Goal: Task Accomplishment & Management: Manage account settings

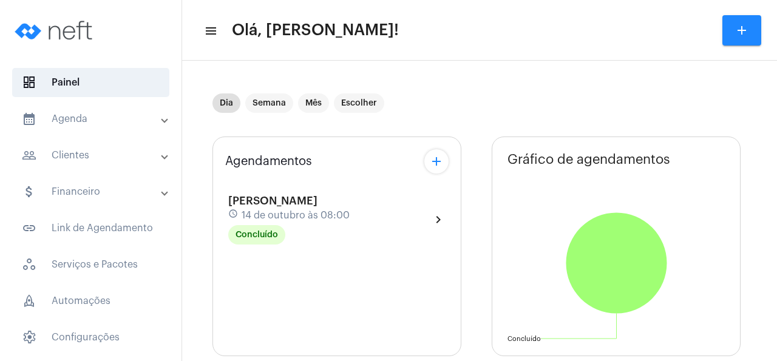
click at [87, 152] on mat-panel-title "people_outline Clientes" at bounding box center [92, 155] width 140 height 15
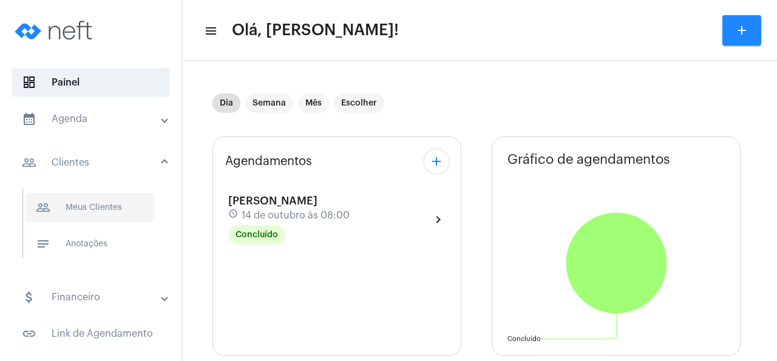
click at [112, 208] on span "people_outline Meus Clientes" at bounding box center [90, 207] width 128 height 29
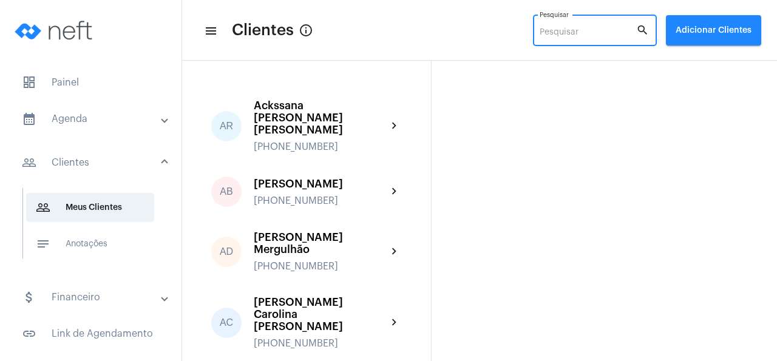
click at [557, 31] on input "Pesquisar" at bounding box center [588, 33] width 97 height 10
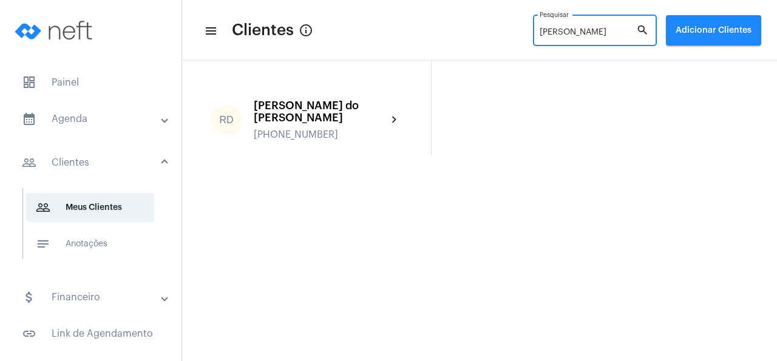
type input "[PERSON_NAME]"
click at [78, 162] on mat-panel-title "people_outline Clientes" at bounding box center [92, 162] width 140 height 15
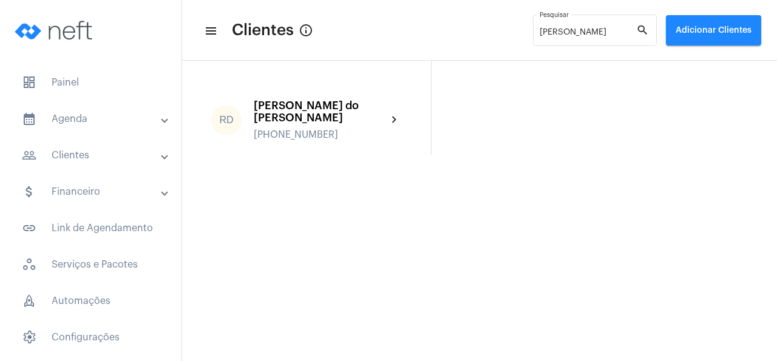
click at [720, 27] on span "Adicionar Clientes" at bounding box center [714, 30] width 76 height 8
click at [728, 63] on span "add Novo Cliente" at bounding box center [712, 64] width 70 height 22
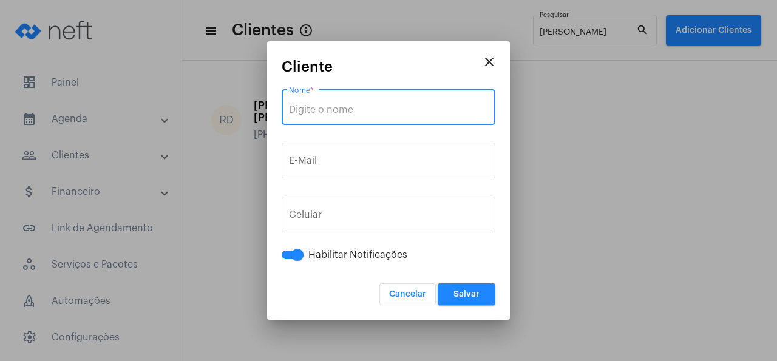
click at [372, 113] on input "Nome *" at bounding box center [388, 109] width 199 height 11
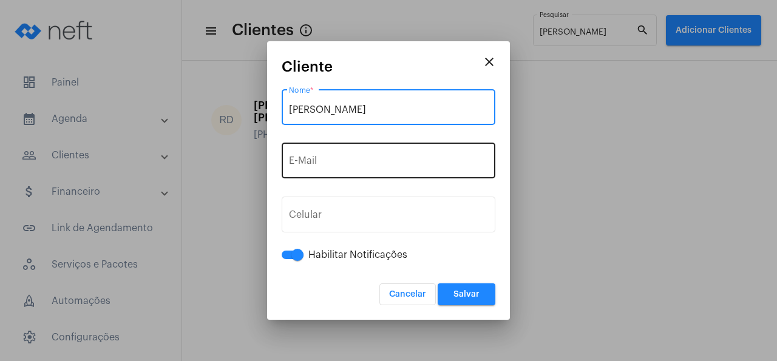
type input "[PERSON_NAME]"
click at [318, 158] on input "E-Mail" at bounding box center [388, 163] width 199 height 11
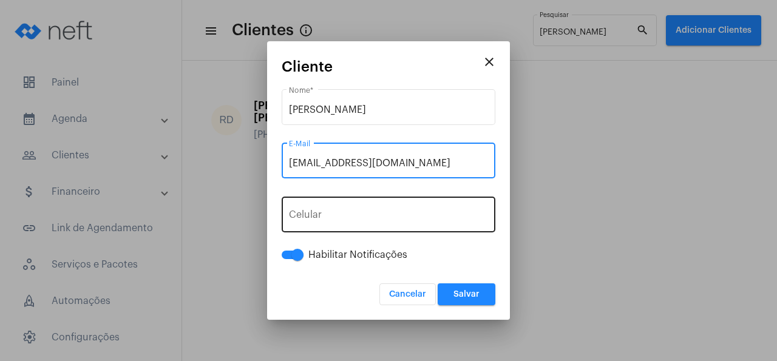
type input "[EMAIL_ADDRESS][DOMAIN_NAME]"
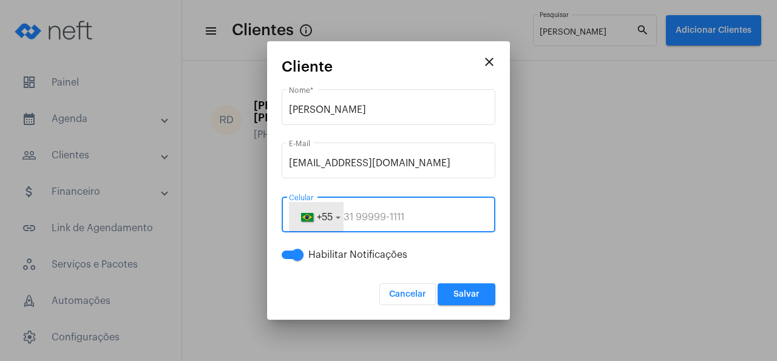
click at [302, 217] on span "button" at bounding box center [307, 217] width 15 height 8
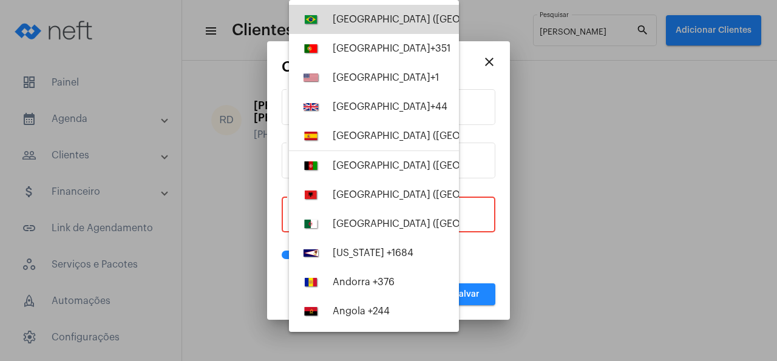
click at [385, 19] on div "[GEOGRAPHIC_DATA] ([GEOGRAPHIC_DATA]) +55" at bounding box center [443, 19] width 220 height 11
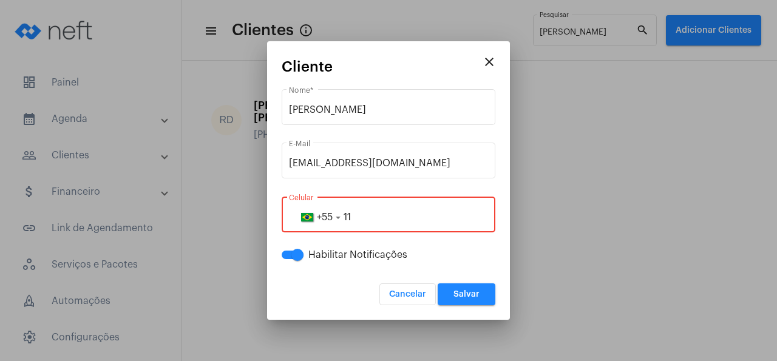
click at [364, 218] on input "11" at bounding box center [388, 217] width 199 height 11
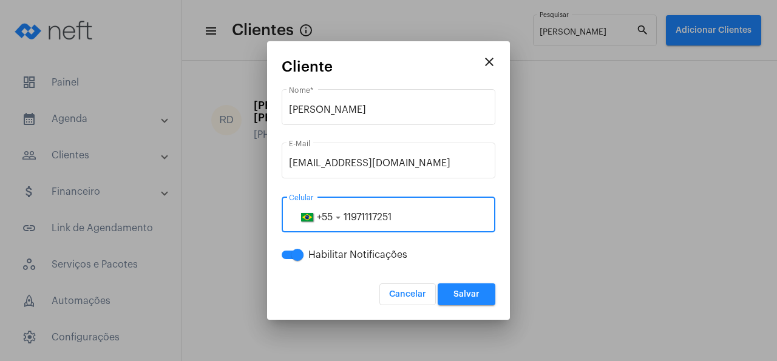
type input "11971117251"
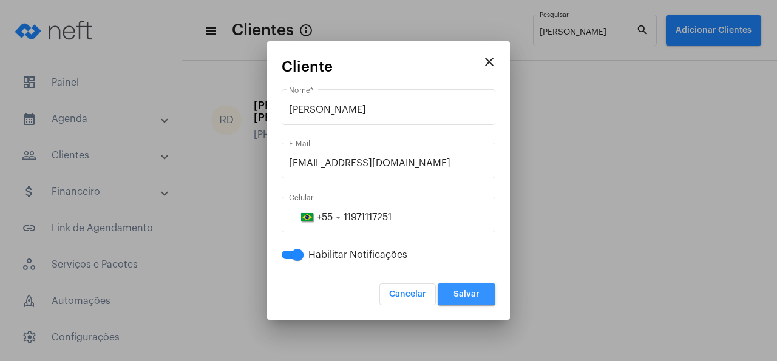
click at [464, 294] on span "Salvar" at bounding box center [466, 294] width 26 height 8
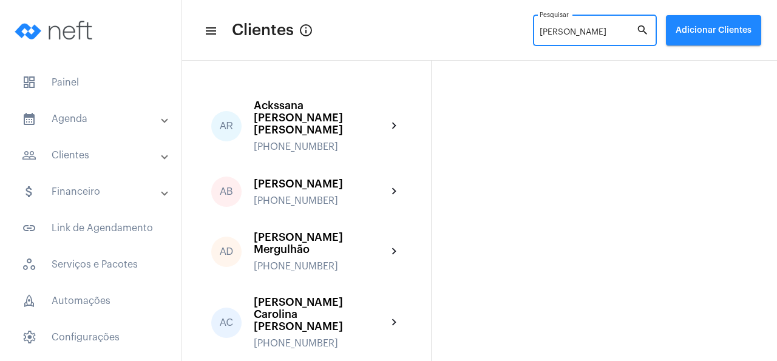
click at [572, 32] on input "[PERSON_NAME]" at bounding box center [588, 33] width 97 height 10
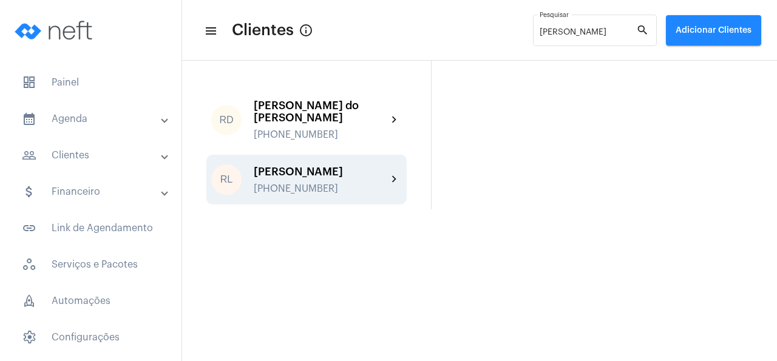
click at [311, 168] on div "[PERSON_NAME] [PHONE_NUMBER]" at bounding box center [321, 180] width 134 height 29
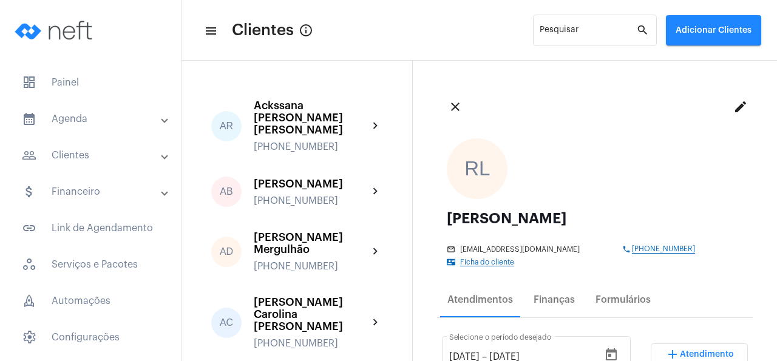
click at [704, 350] on span "Atendimento" at bounding box center [707, 354] width 54 height 8
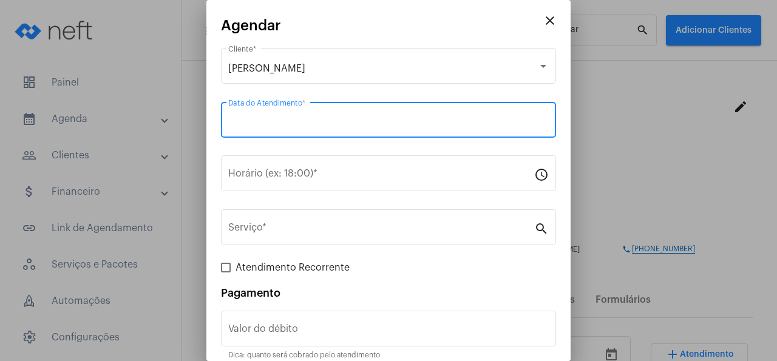
click at [315, 120] on input "Data do Atendimento *" at bounding box center [388, 122] width 320 height 11
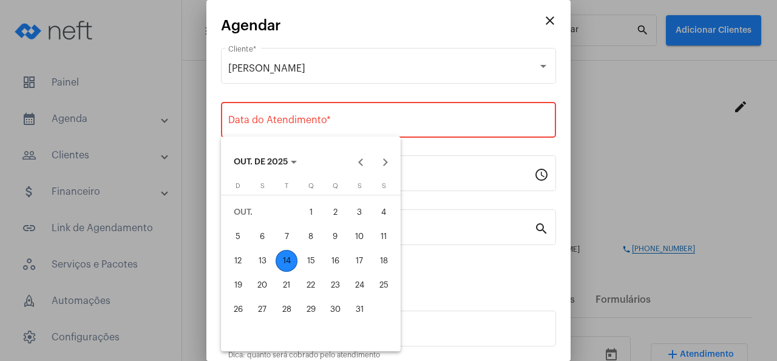
click at [286, 262] on div "14" at bounding box center [287, 261] width 22 height 22
type input "[DATE]"
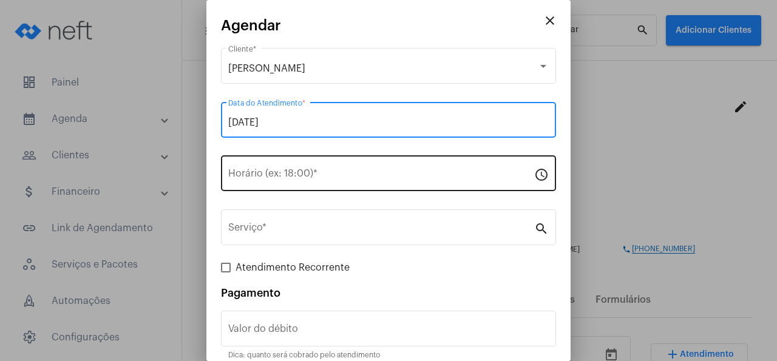
click at [300, 175] on input "Horário (ex: 18:00) *" at bounding box center [381, 176] width 306 height 11
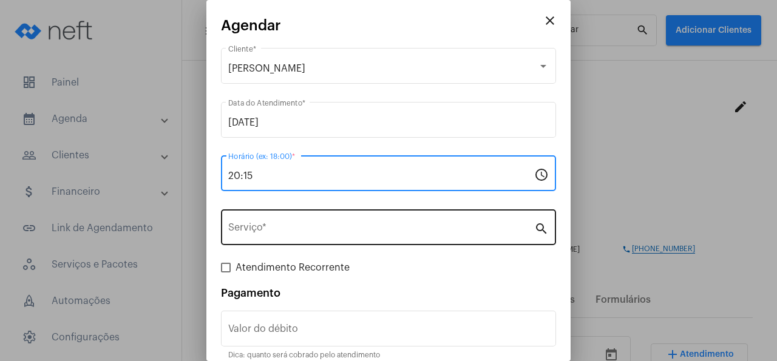
type input "20:15"
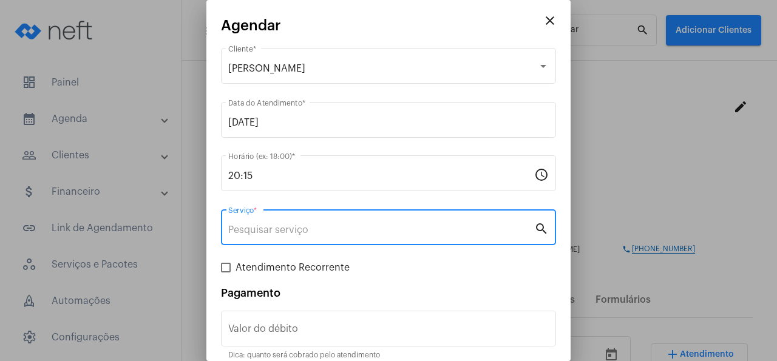
click at [251, 228] on input "Serviço *" at bounding box center [381, 230] width 306 height 11
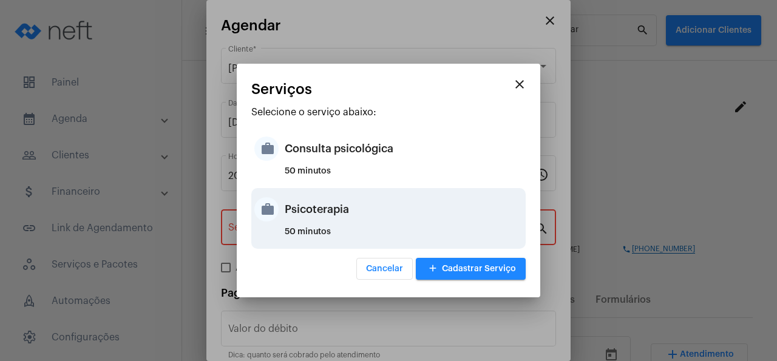
click at [327, 202] on div "Psicoterapia" at bounding box center [404, 209] width 238 height 36
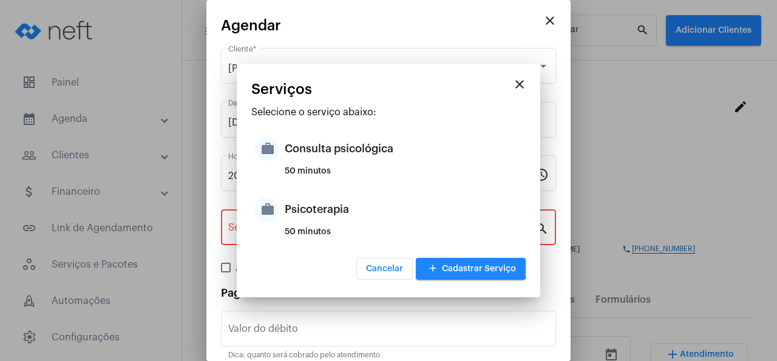
type input "Psicoterapia"
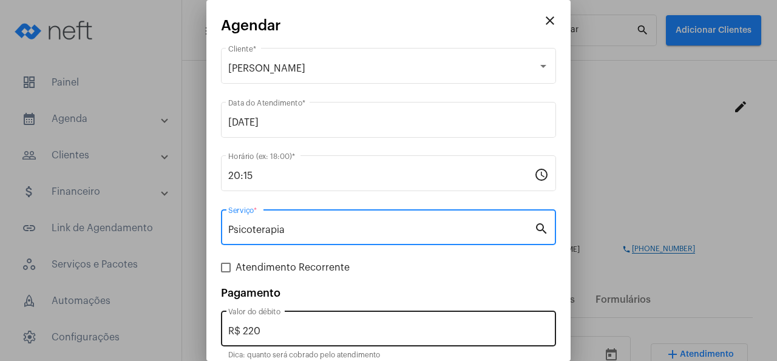
scroll to position [53, 0]
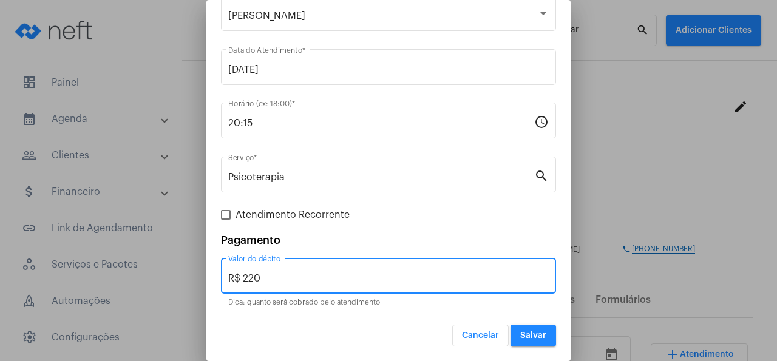
drag, startPoint x: 286, startPoint y: 280, endPoint x: 197, endPoint y: 280, distance: 89.2
click at [228, 280] on input "R$ 220" at bounding box center [388, 278] width 320 height 11
type input "R$"
click at [530, 330] on button "Salvar" at bounding box center [533, 336] width 46 height 22
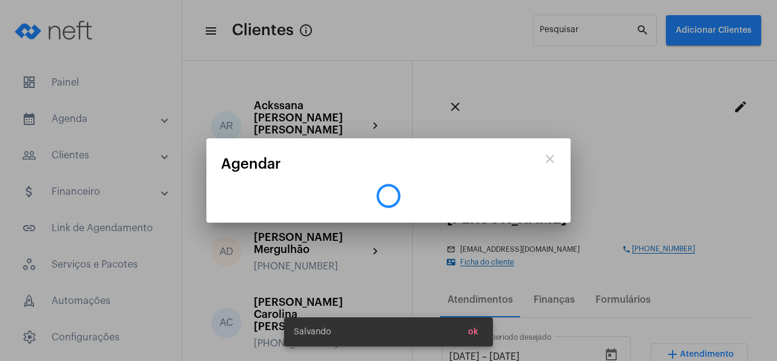
scroll to position [0, 0]
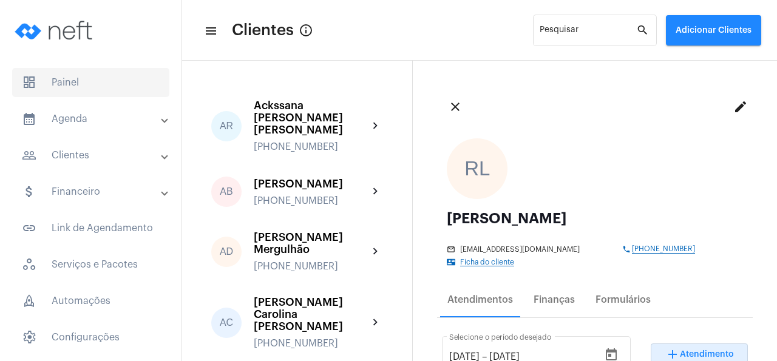
click at [80, 81] on span "dashboard Painel" at bounding box center [90, 82] width 157 height 29
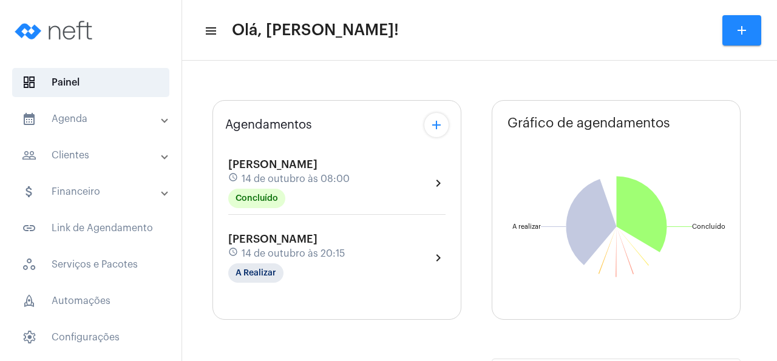
type input "[URL][DOMAIN_NAME]"
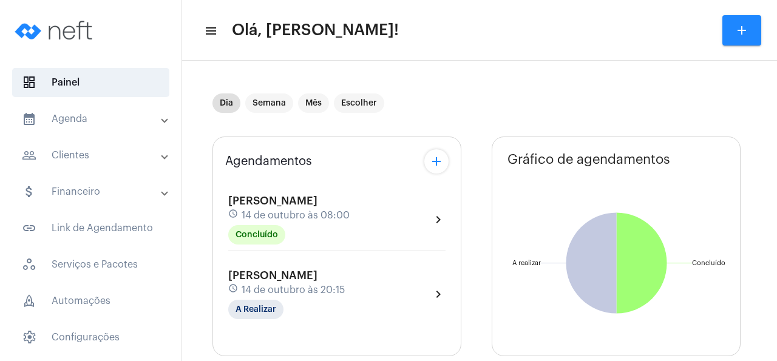
click at [300, 280] on span "[PERSON_NAME]" at bounding box center [272, 275] width 89 height 11
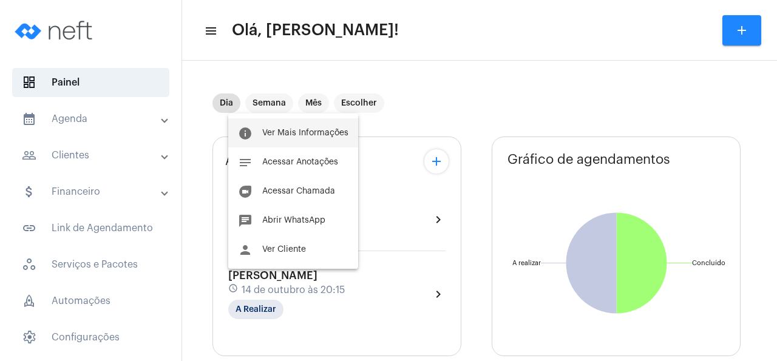
click at [298, 134] on span "Ver Mais Informações" at bounding box center [305, 133] width 86 height 8
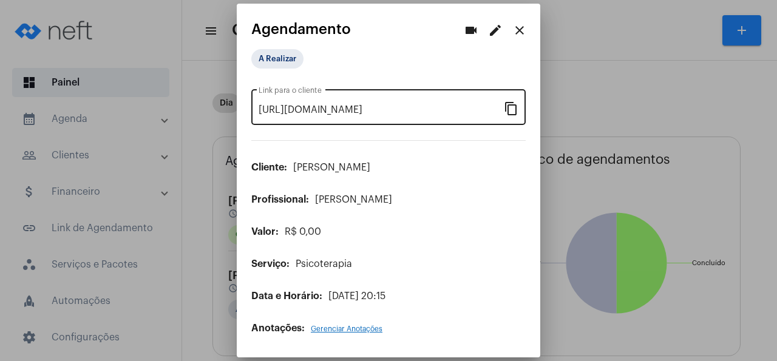
click at [512, 113] on mat-icon "content_copy" at bounding box center [511, 108] width 15 height 15
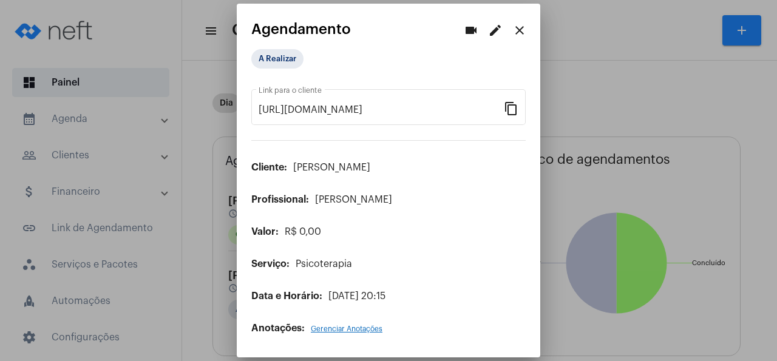
scroll to position [0, 100]
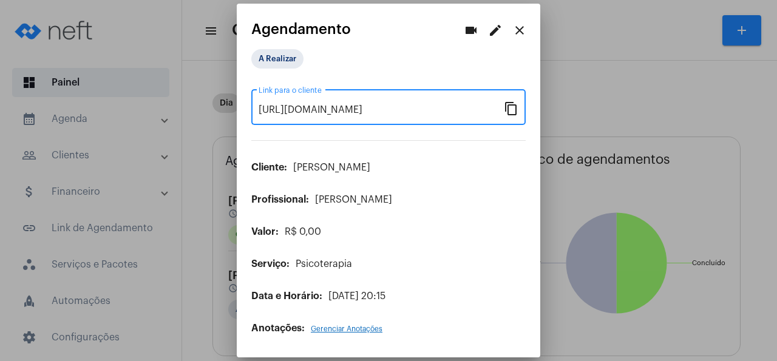
click at [520, 26] on mat-icon "close" at bounding box center [519, 30] width 15 height 15
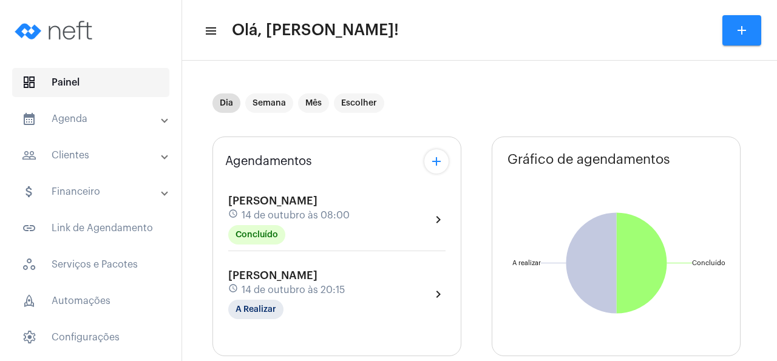
click at [90, 86] on span "dashboard Painel" at bounding box center [90, 82] width 157 height 29
click at [294, 284] on div "schedule 14 de outubro às 20:15" at bounding box center [286, 289] width 117 height 13
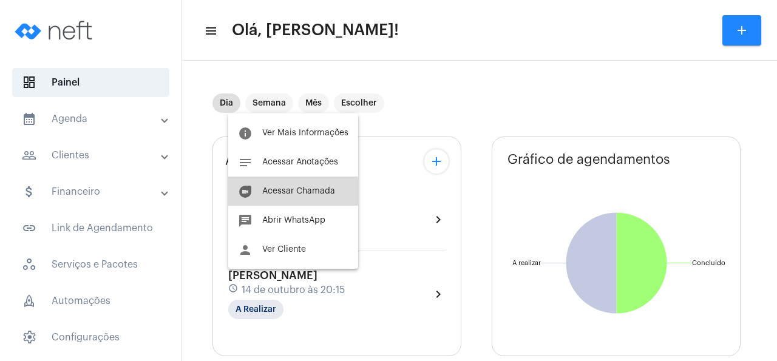
click at [319, 194] on span "Acessar Chamada" at bounding box center [298, 191] width 73 height 8
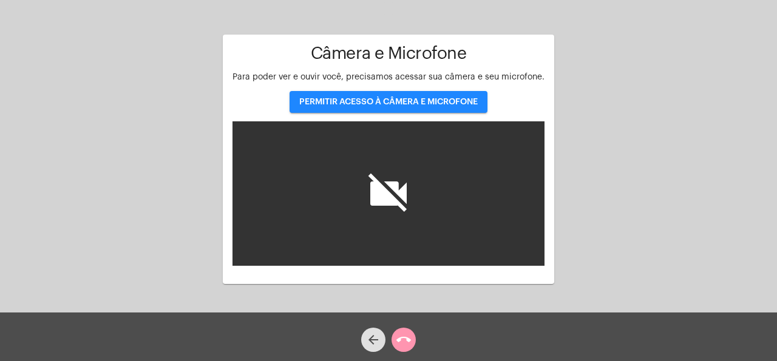
click at [452, 103] on span "PERMITIR ACESSO À CÂMERA E MICROFONE" at bounding box center [388, 102] width 178 height 8
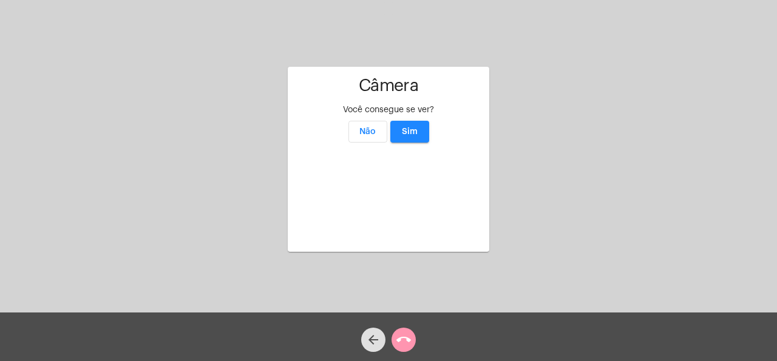
click at [413, 121] on button "Sim" at bounding box center [409, 132] width 39 height 22
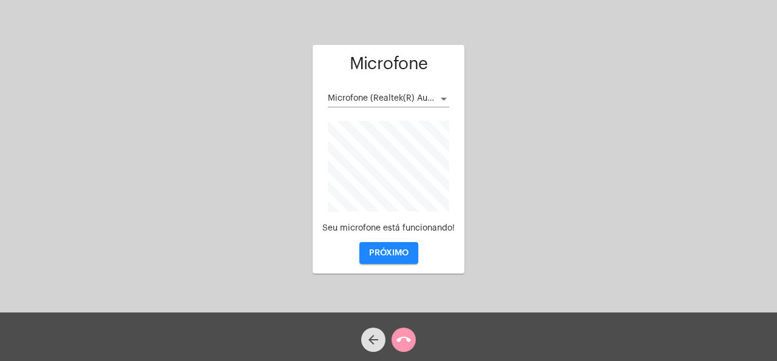
click at [406, 252] on span "PRÓXIMO" at bounding box center [388, 253] width 39 height 8
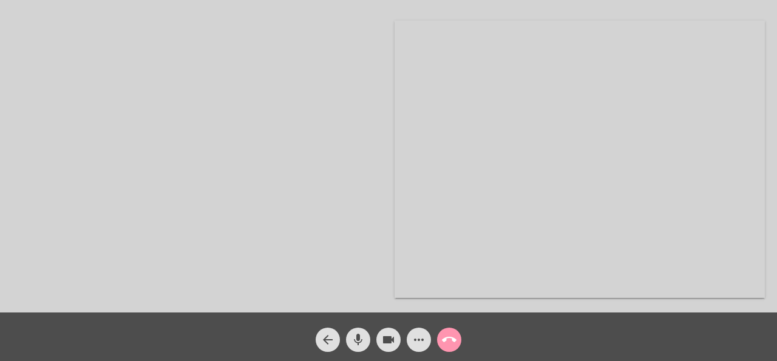
click at [741, 81] on video at bounding box center [580, 159] width 370 height 277
click at [452, 345] on mat-icon "call_end" at bounding box center [449, 340] width 15 height 15
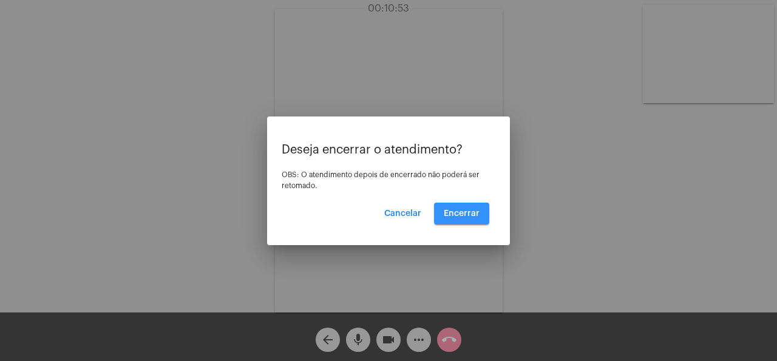
click at [474, 220] on button "Encerrar" at bounding box center [461, 214] width 55 height 22
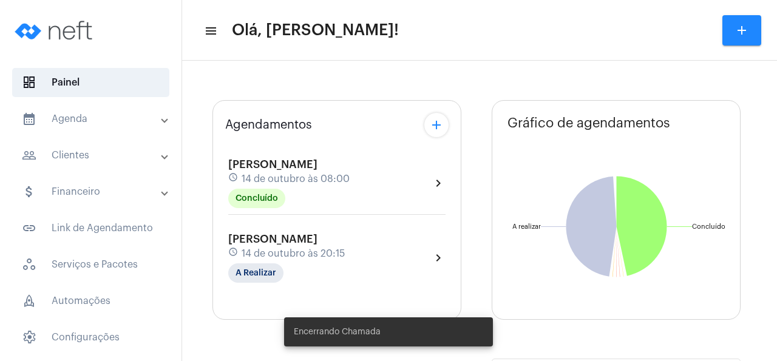
type input "[URL][DOMAIN_NAME]"
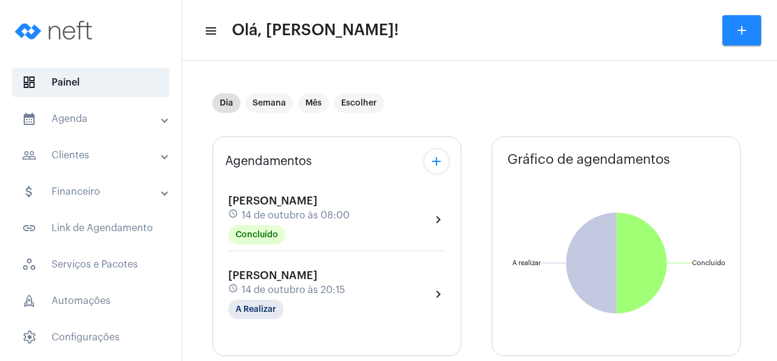
click at [299, 273] on span "[PERSON_NAME]" at bounding box center [272, 275] width 89 height 11
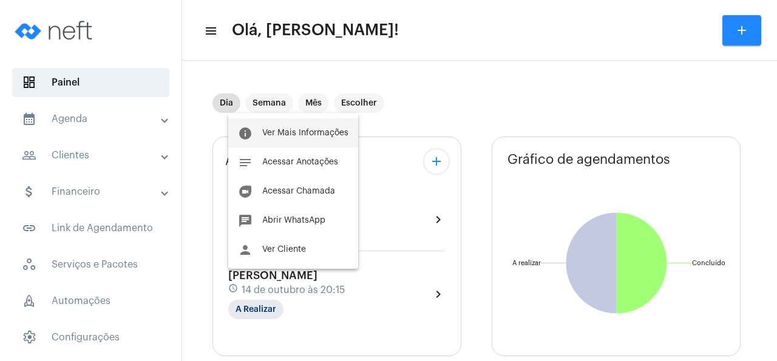
click at [325, 132] on span "Ver Mais Informações" at bounding box center [305, 133] width 86 height 8
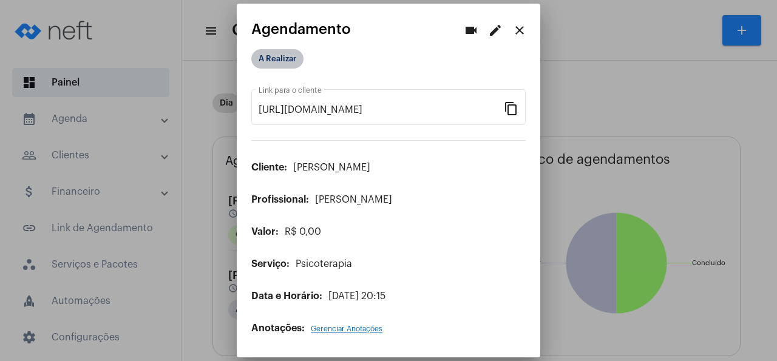
click at [282, 58] on mat-chip "A Realizar" at bounding box center [277, 58] width 52 height 19
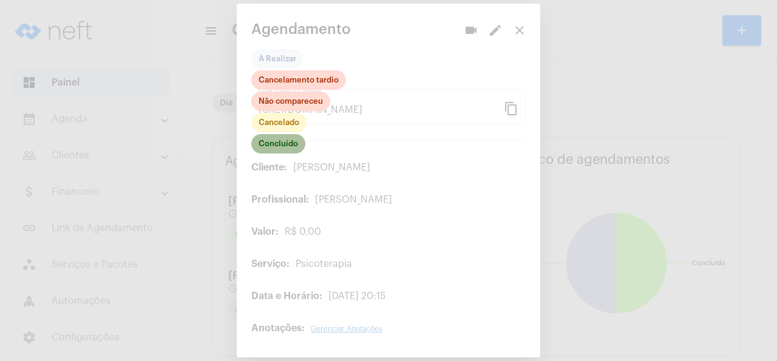
click at [291, 140] on mat-chip "Concluído" at bounding box center [278, 143] width 54 height 19
